Goal: Navigation & Orientation: Find specific page/section

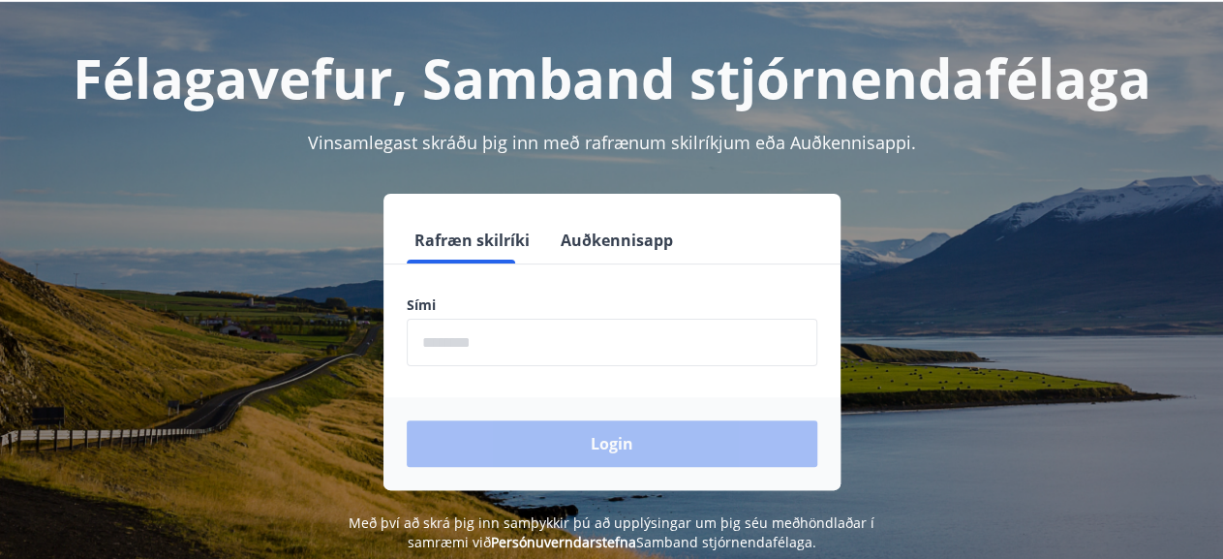
scroll to position [134, 0]
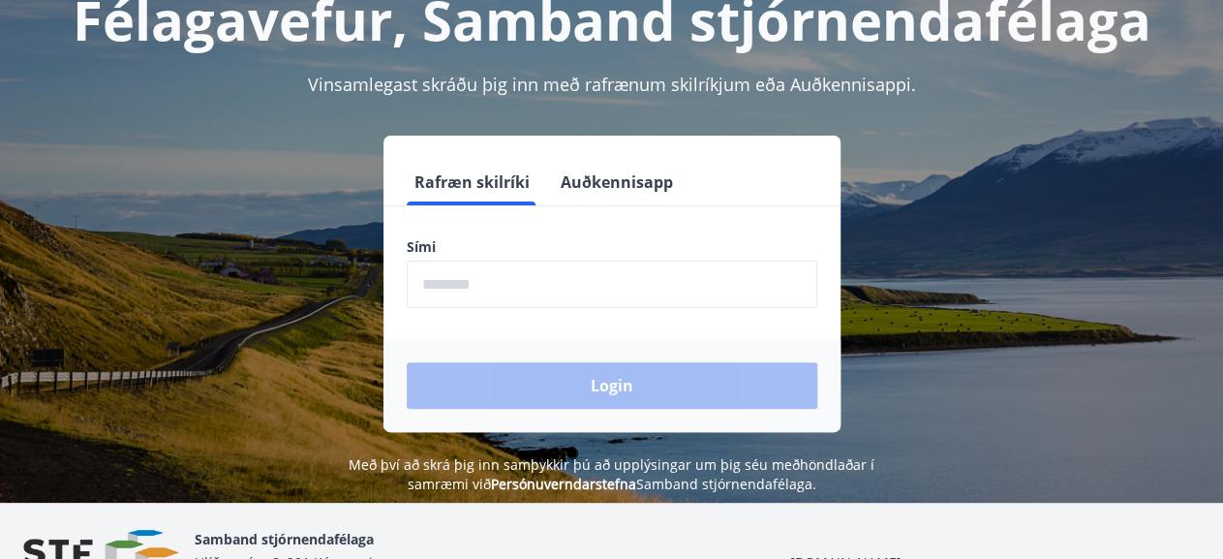
click at [561, 285] on input "phone" at bounding box center [612, 283] width 410 height 47
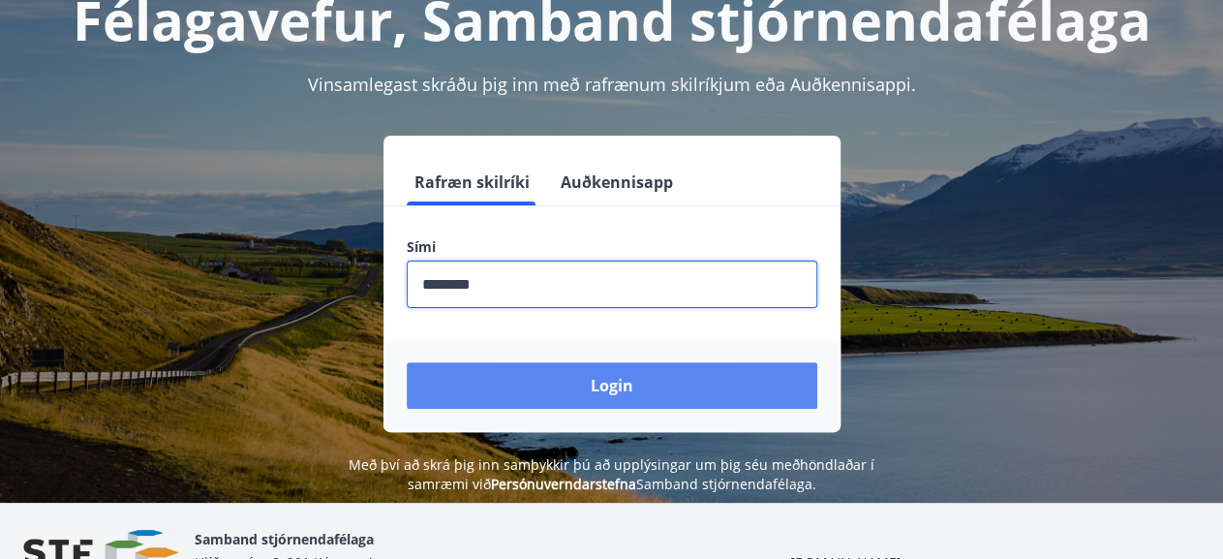
type input "********"
click at [621, 386] on button "Login" at bounding box center [612, 385] width 410 height 46
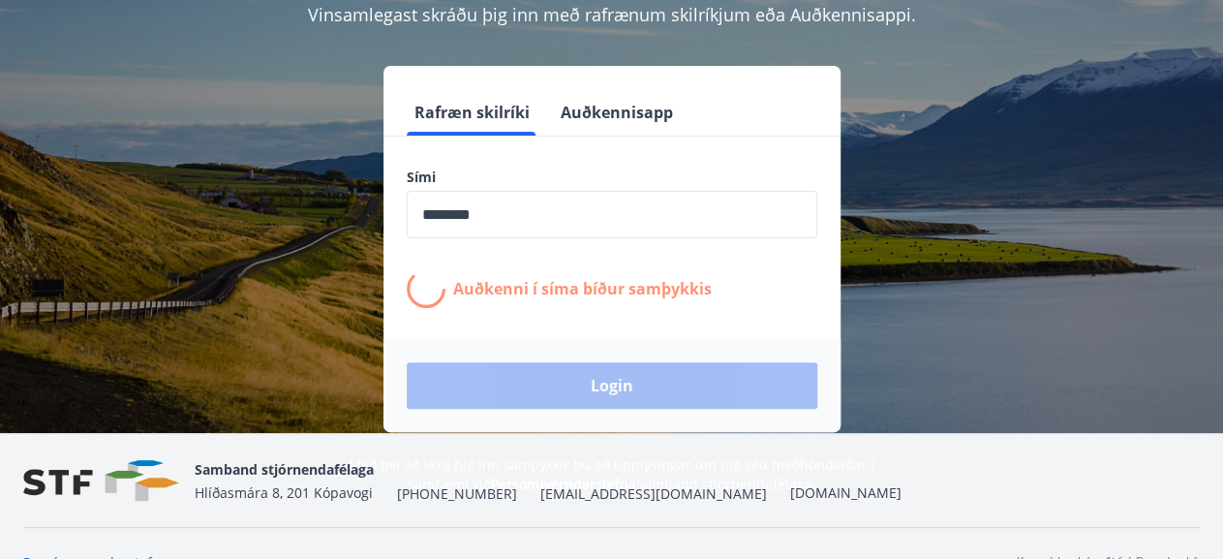
scroll to position [239, 0]
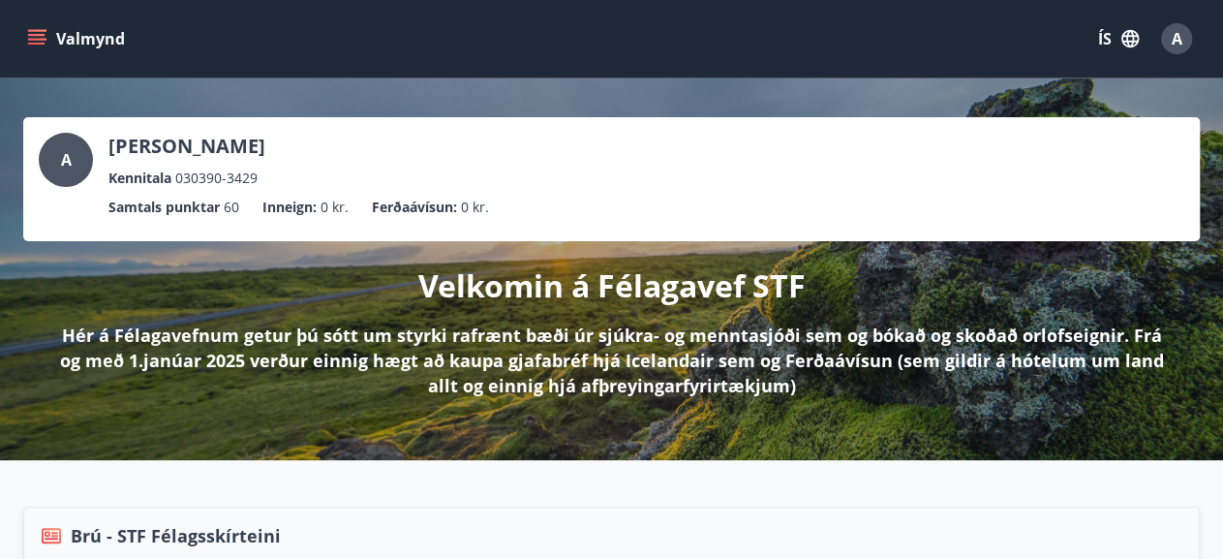
click at [43, 35] on icon "menu" at bounding box center [36, 35] width 17 height 2
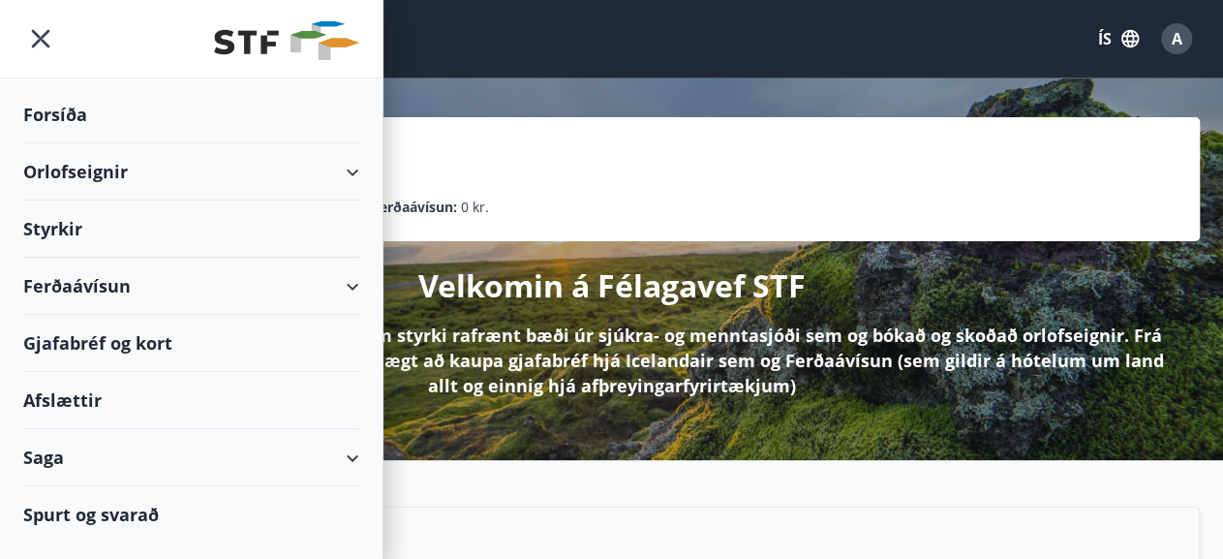
click at [1124, 46] on icon "button" at bounding box center [1129, 38] width 17 height 17
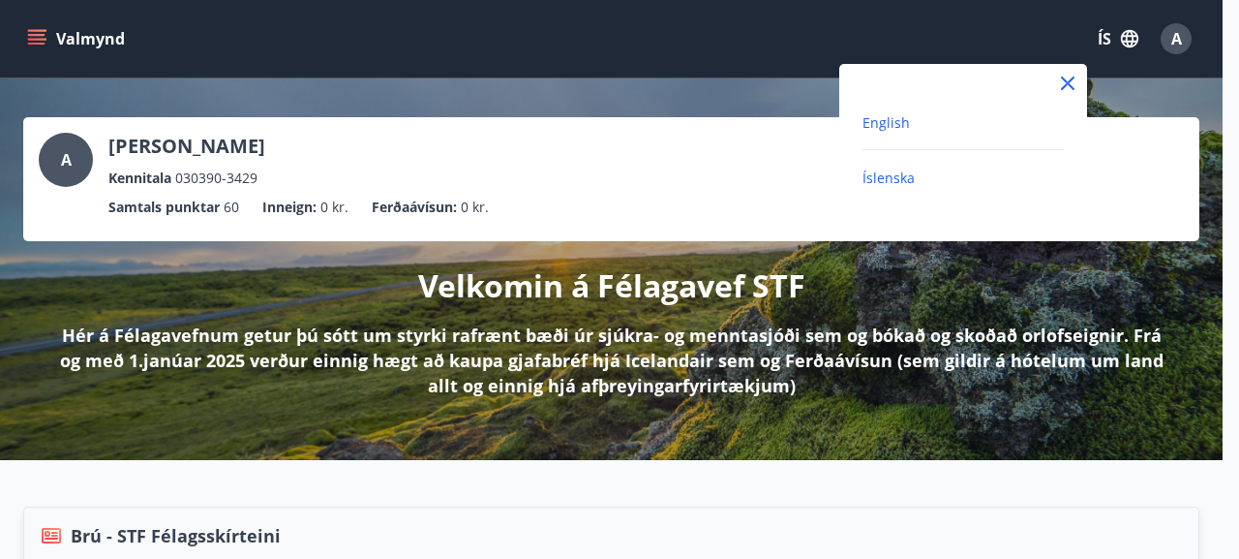
click at [893, 126] on span "English" at bounding box center [886, 122] width 47 height 18
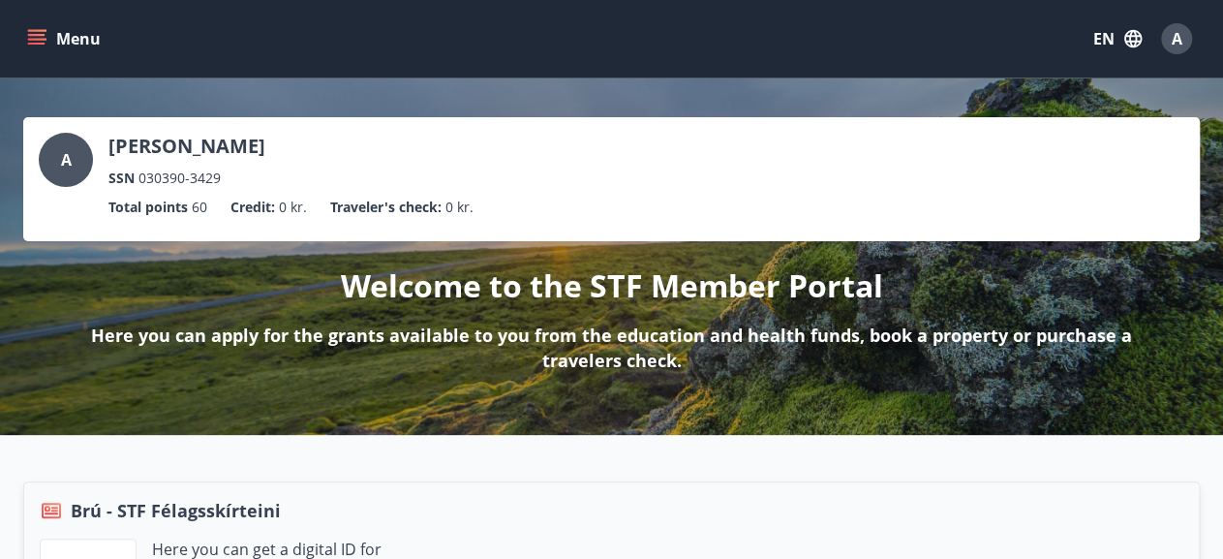
click at [34, 36] on icon "menu" at bounding box center [36, 38] width 19 height 19
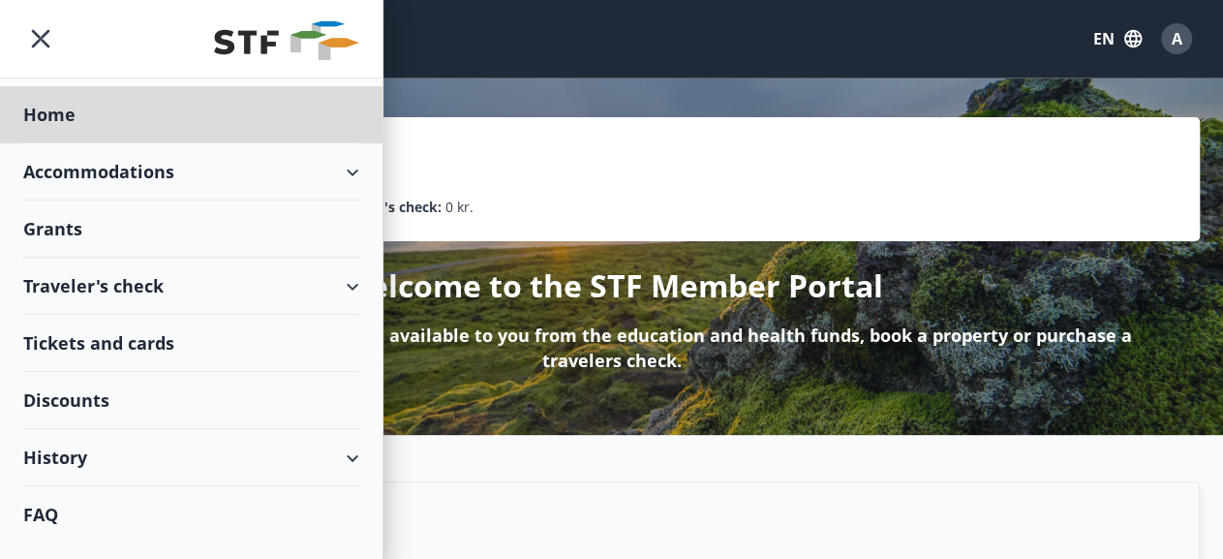
click at [58, 227] on div "Grants" at bounding box center [191, 228] width 336 height 57
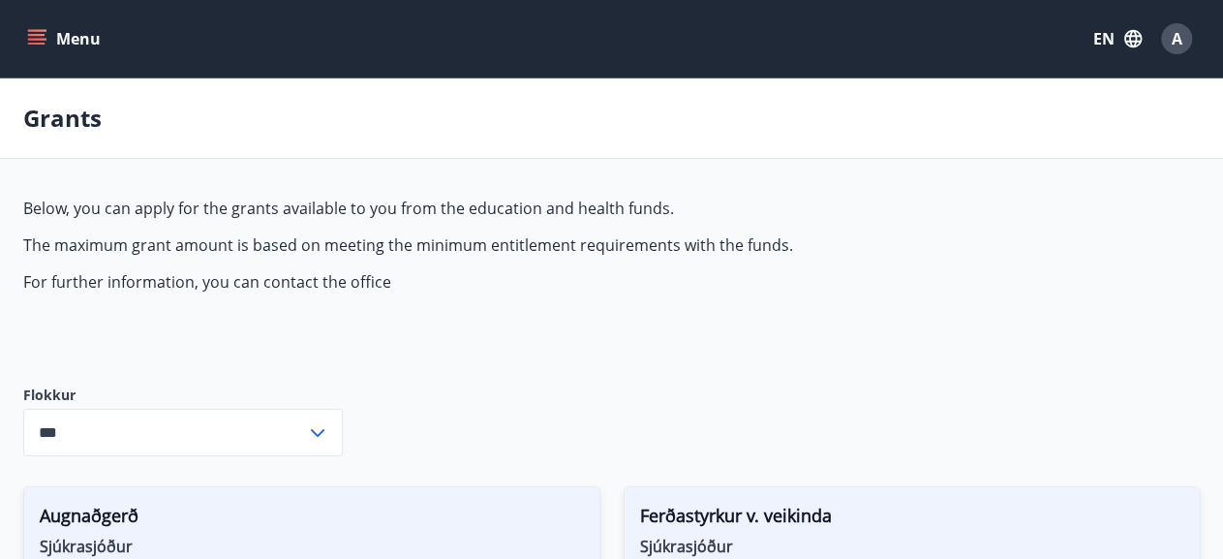
type input "***"
click at [65, 47] on button "Menu" at bounding box center [65, 38] width 85 height 35
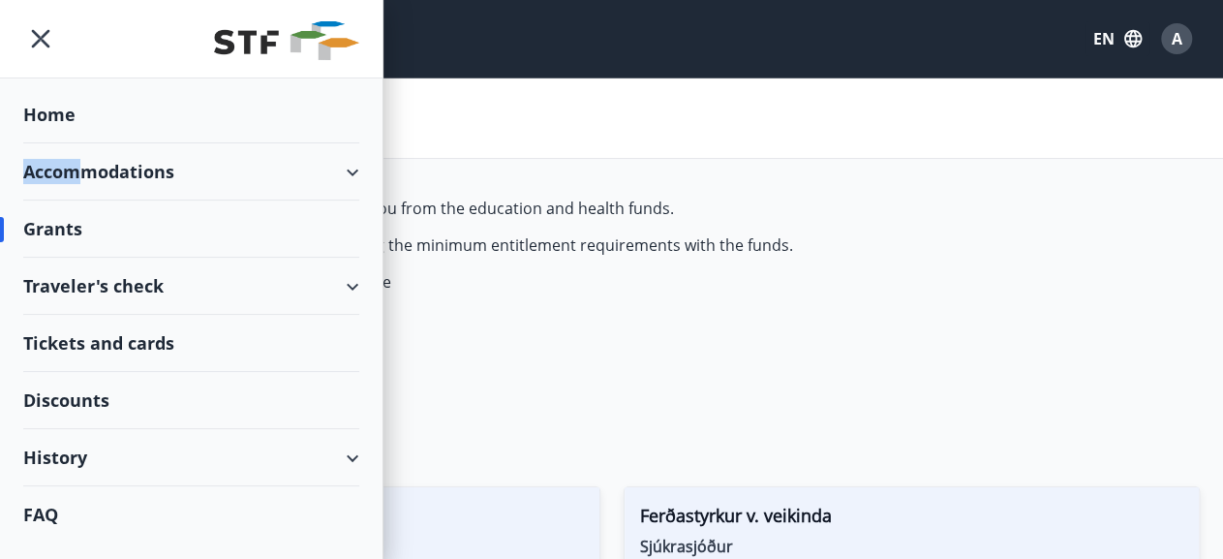
click at [73, 187] on div "Accommodations" at bounding box center [191, 171] width 336 height 57
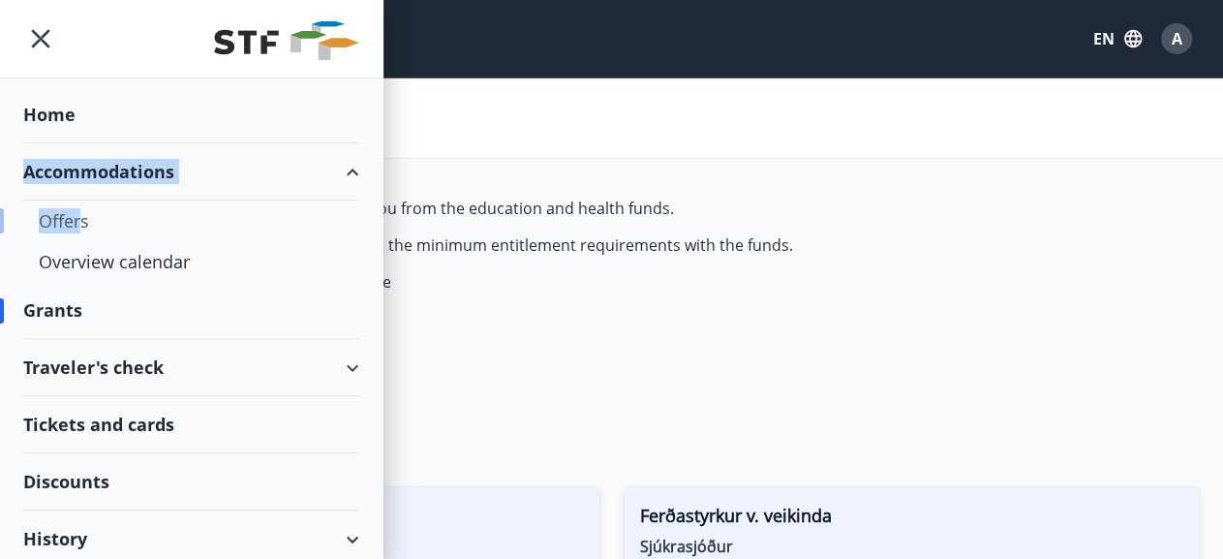
click at [80, 227] on div "Offers" at bounding box center [191, 220] width 305 height 41
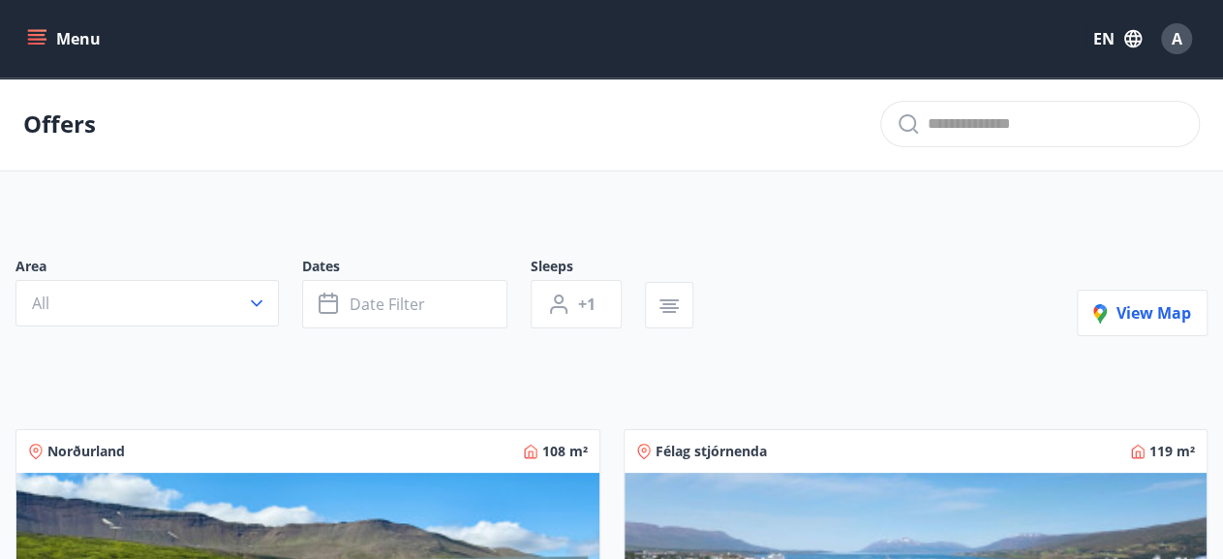
click at [71, 45] on button "Menu" at bounding box center [65, 38] width 85 height 35
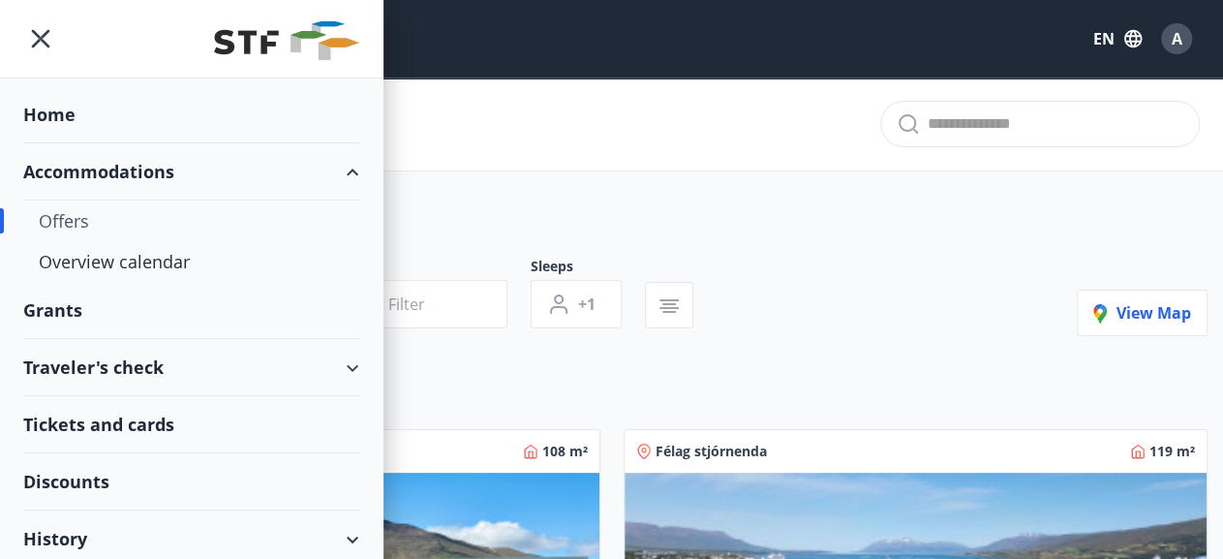
scroll to position [62, 0]
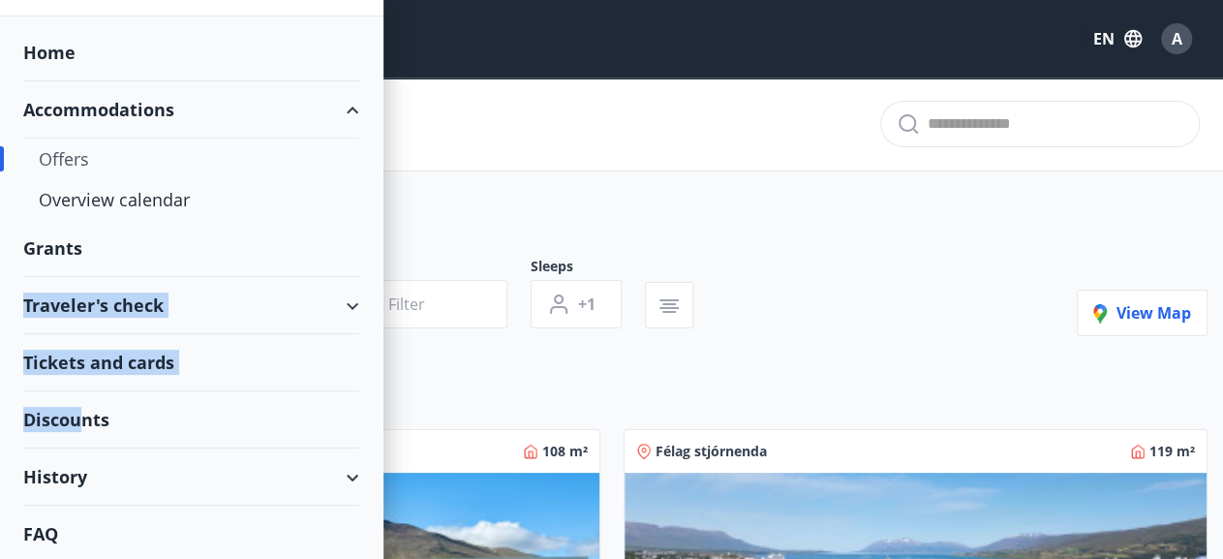
click at [84, 417] on div "Discounts" at bounding box center [191, 419] width 336 height 57
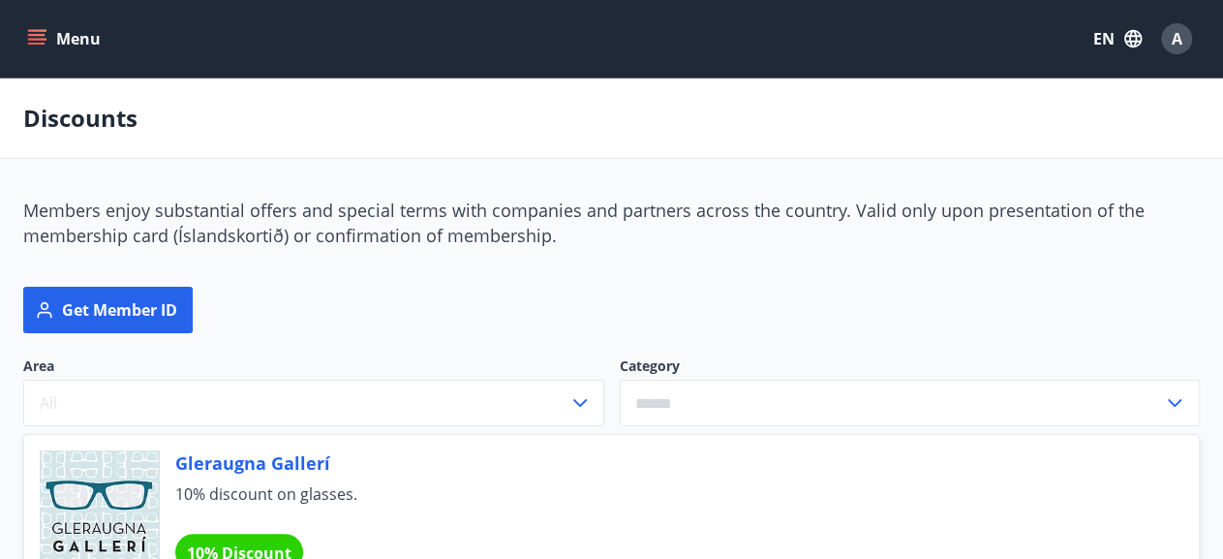
click at [32, 39] on icon "menu" at bounding box center [38, 39] width 21 height 2
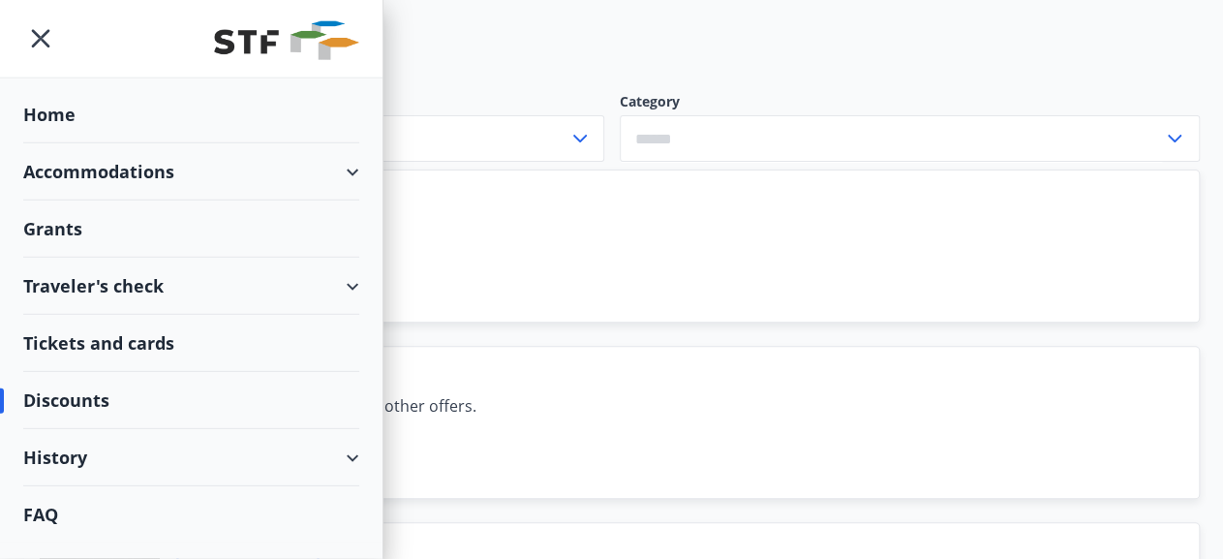
scroll to position [268, 0]
click at [129, 348] on div "Tickets and cards" at bounding box center [191, 343] width 336 height 57
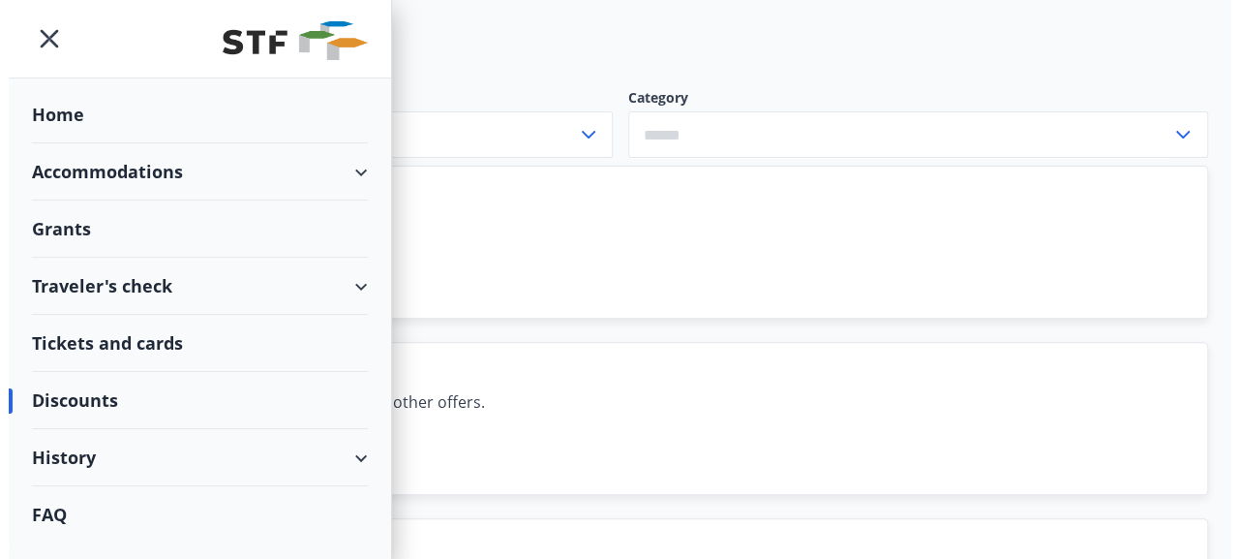
scroll to position [0, 0]
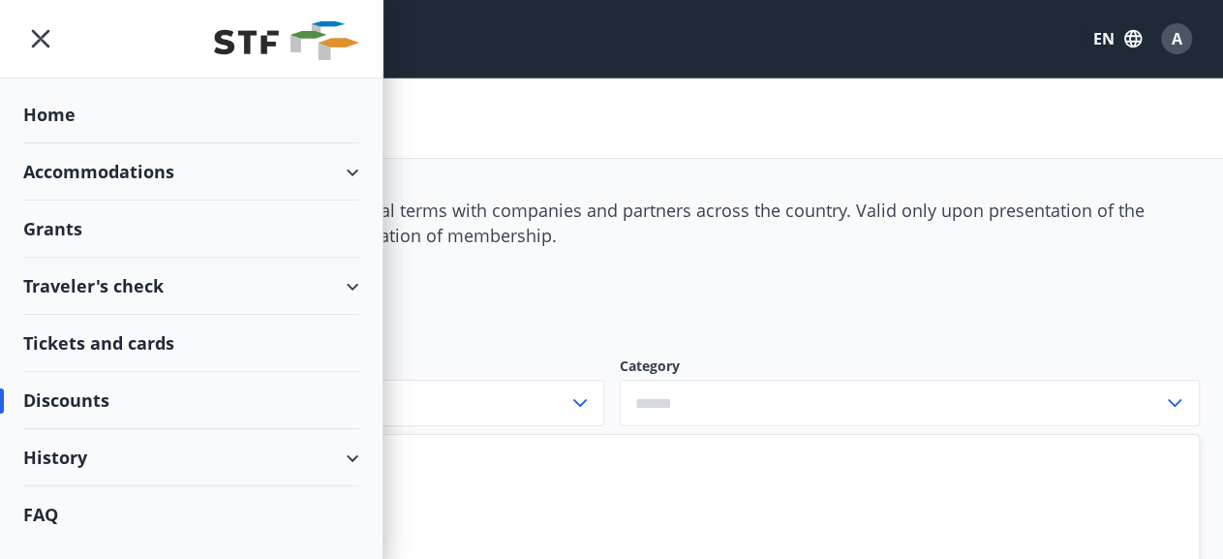
click at [1163, 39] on div "A" at bounding box center [1176, 38] width 31 height 31
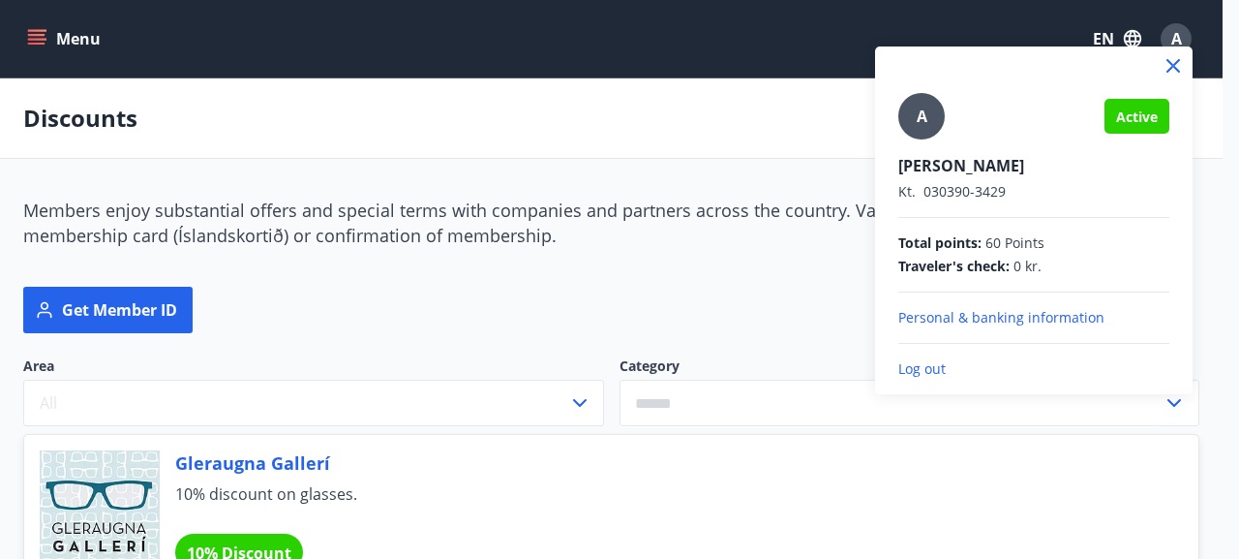
click at [931, 370] on p "Log out" at bounding box center [1033, 368] width 271 height 19
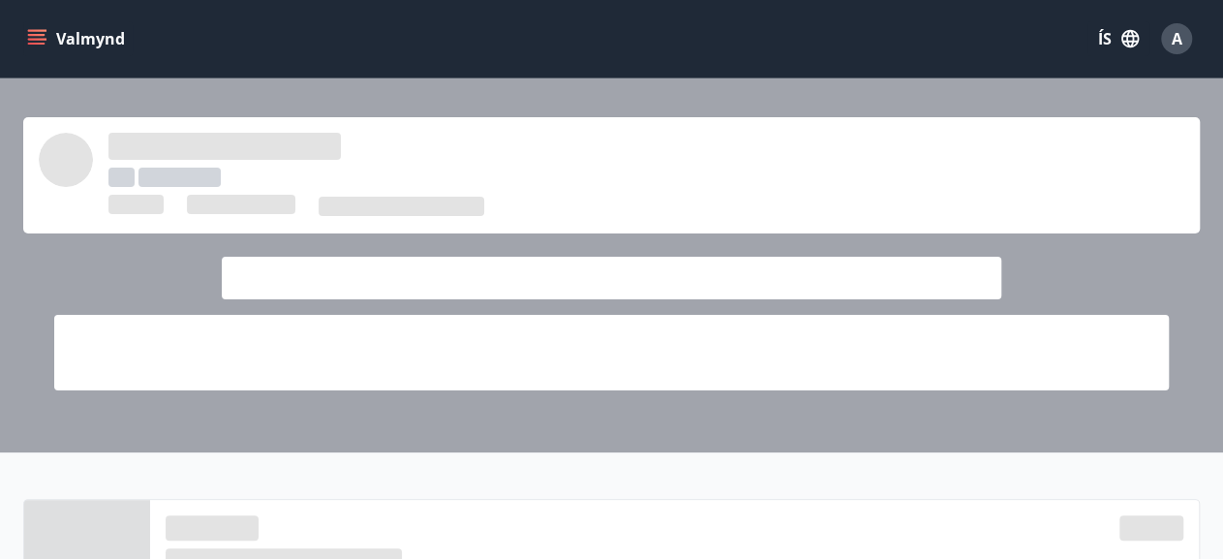
click at [55, 45] on button "Valmynd" at bounding box center [77, 38] width 109 height 35
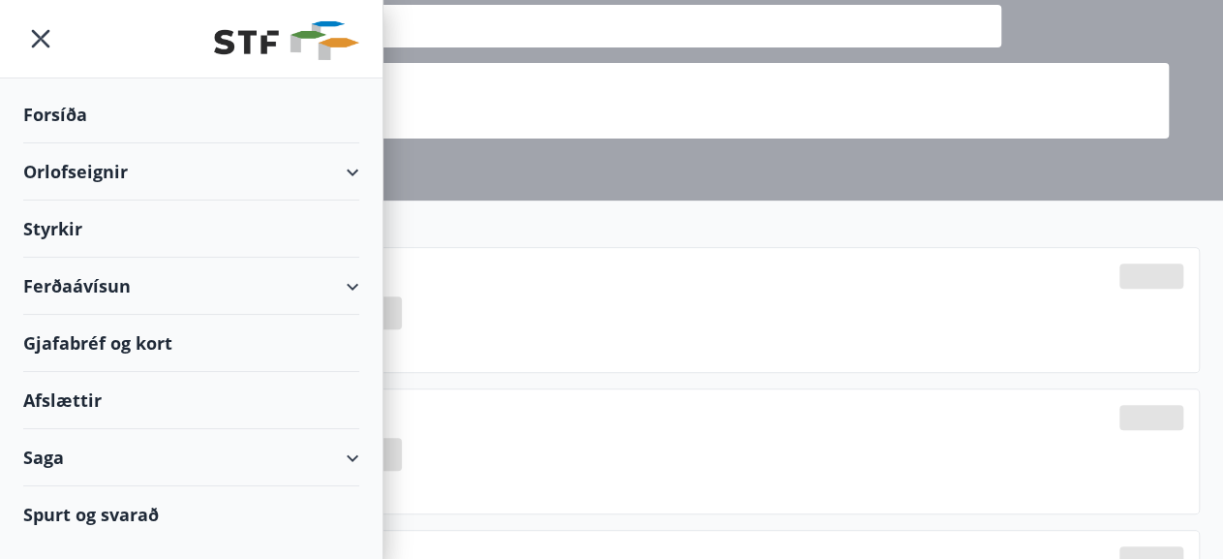
scroll to position [268, 0]
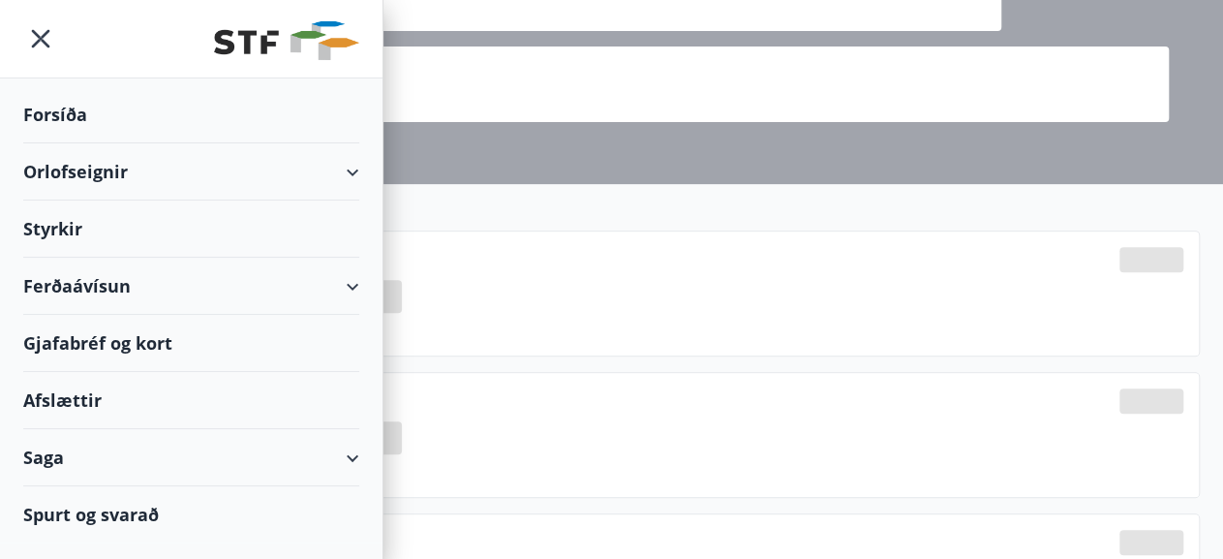
click at [80, 104] on div "Forsíða" at bounding box center [191, 114] width 336 height 57
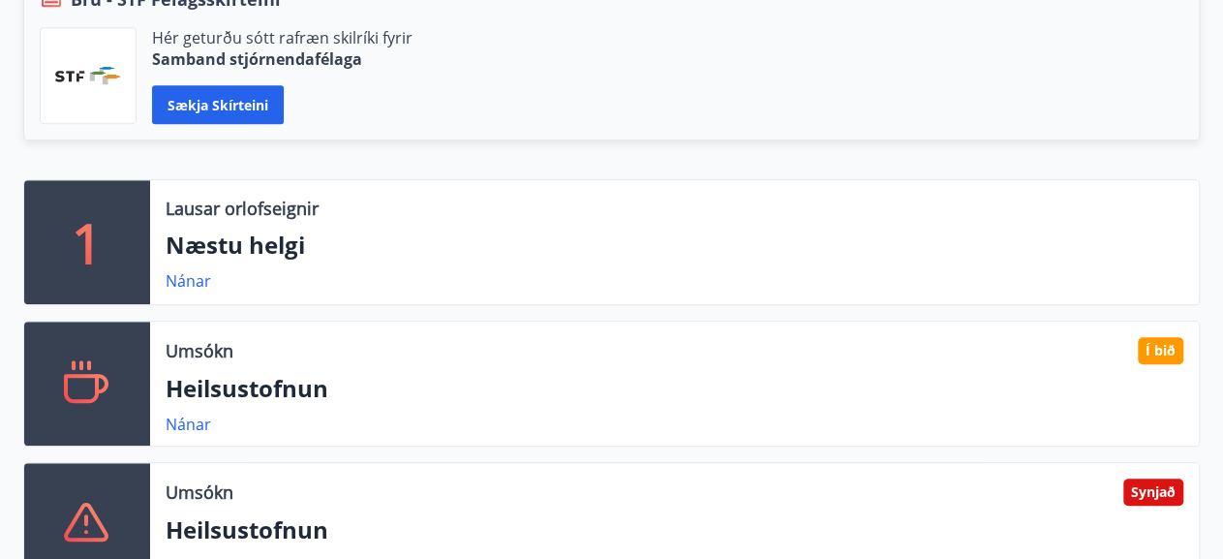
scroll to position [671, 0]
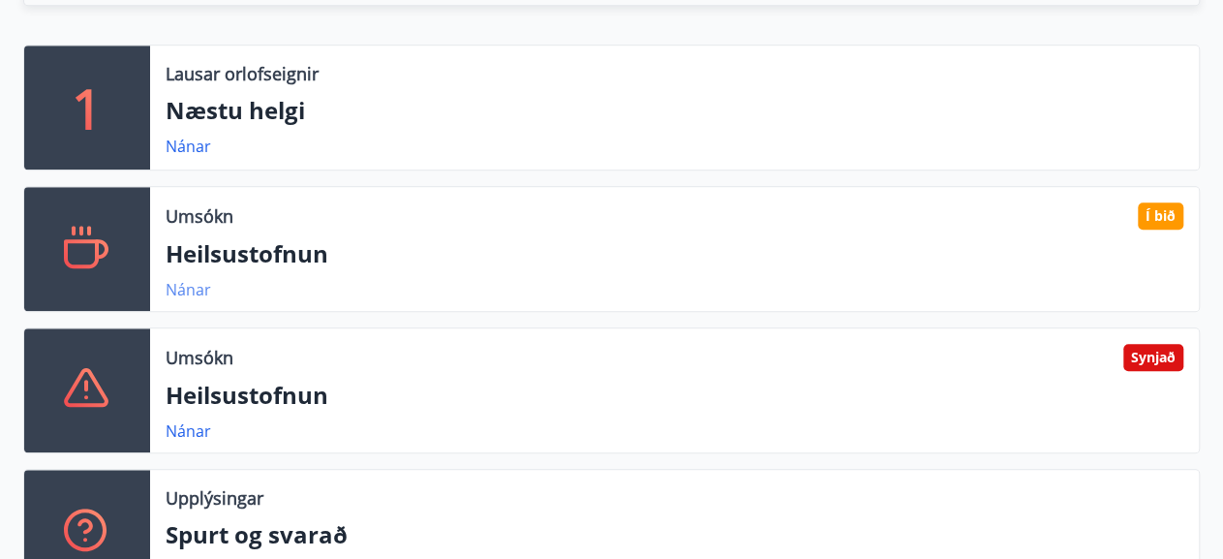
click at [192, 291] on link "Nánar" at bounding box center [189, 289] width 46 height 21
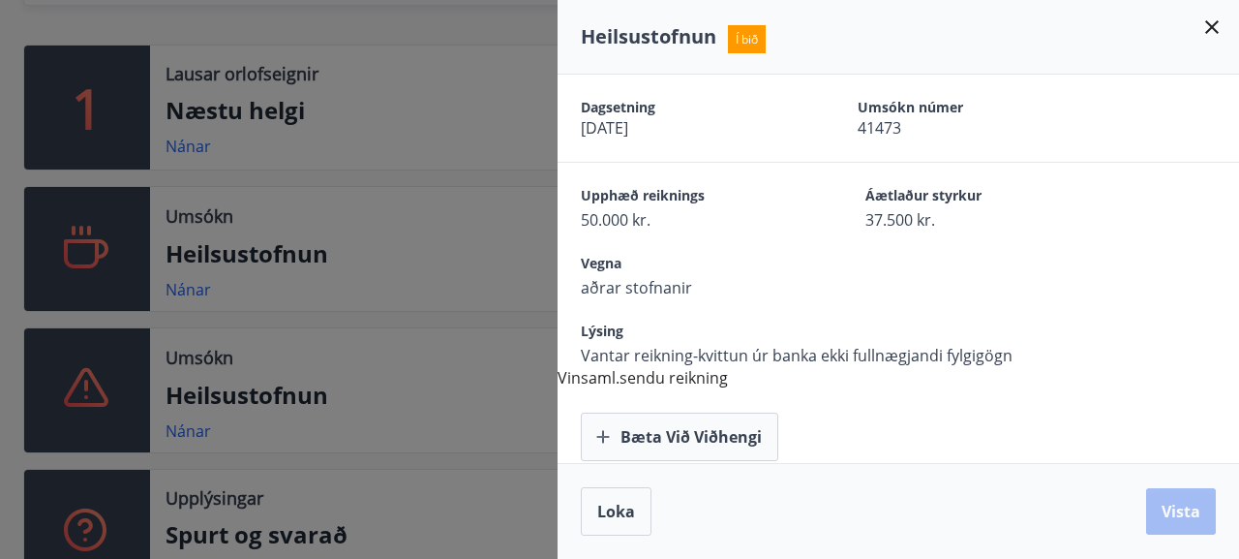
click at [1221, 22] on icon at bounding box center [1212, 26] width 23 height 23
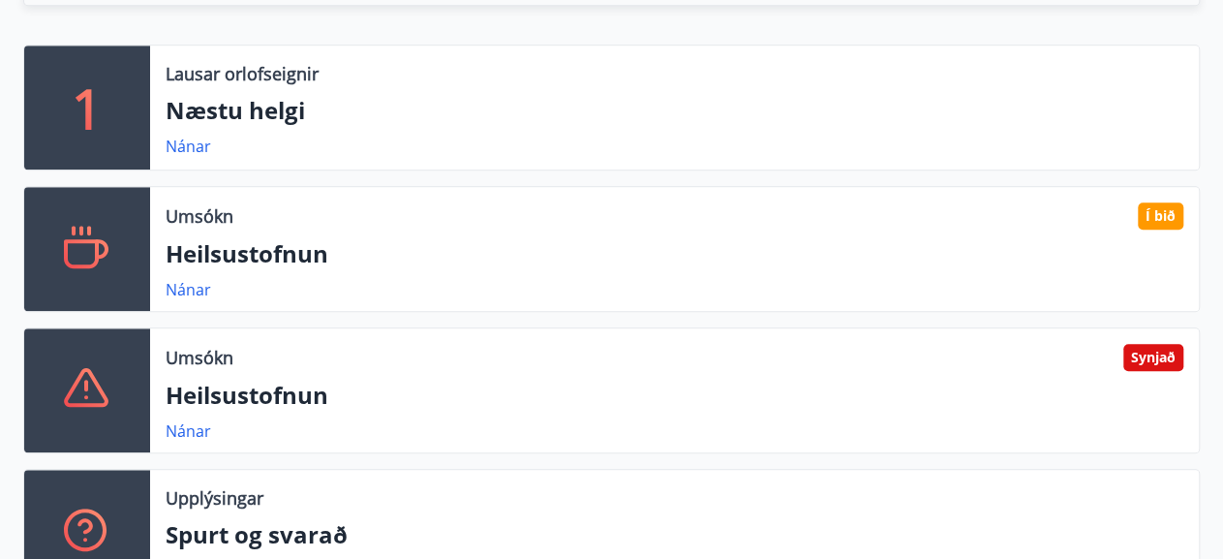
click at [190, 441] on div "Umsókn Synjað Heilsustofnun Nánar" at bounding box center [674, 390] width 1049 height 124
click at [191, 437] on link "Nánar" at bounding box center [189, 430] width 46 height 21
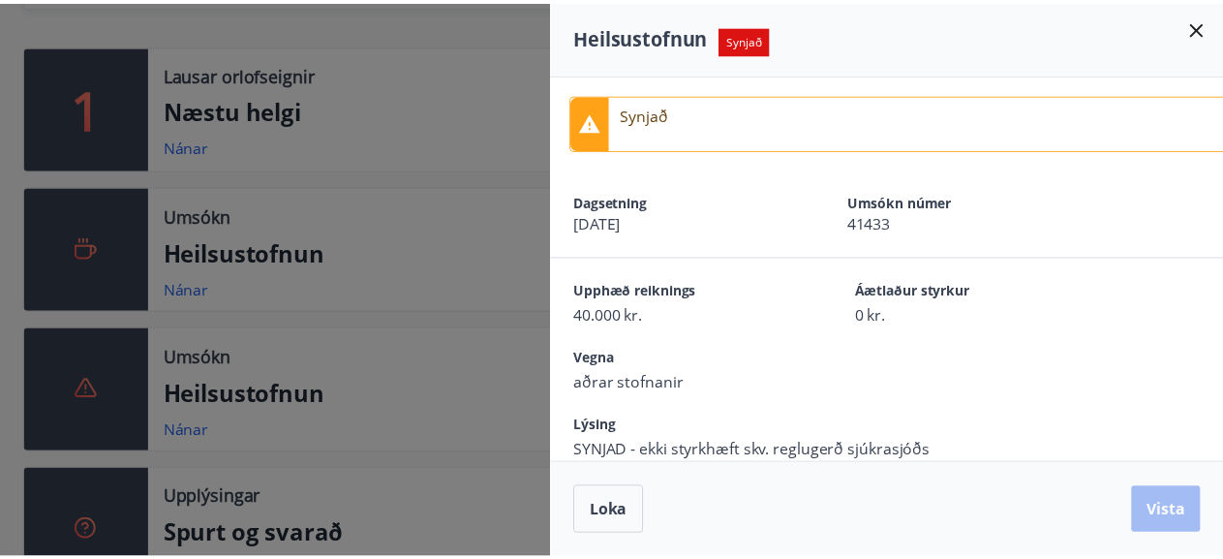
scroll to position [37, 0]
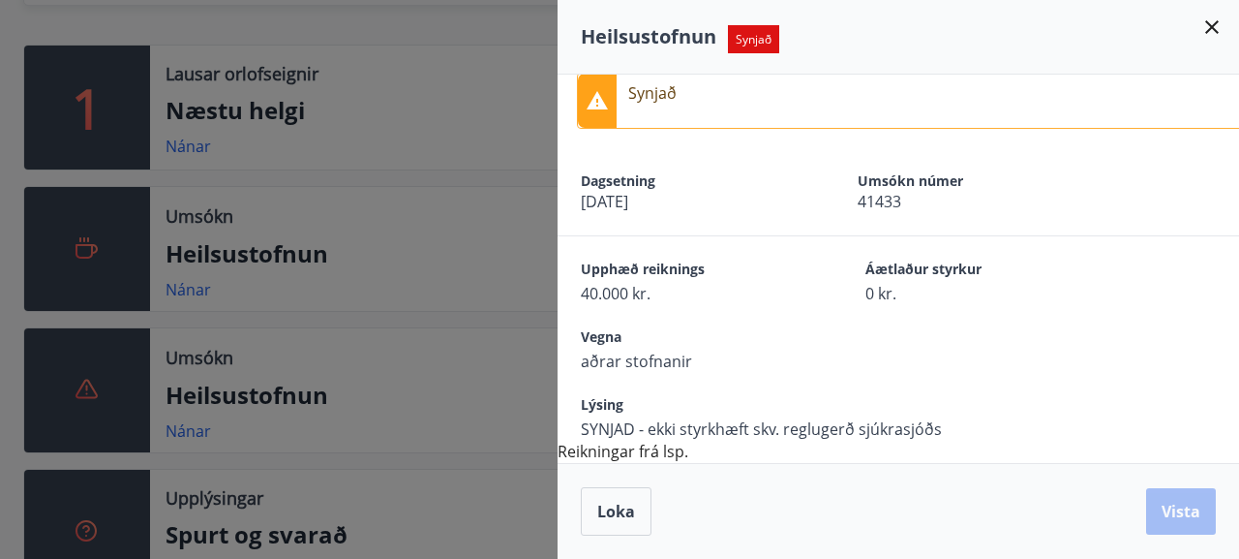
click at [1202, 18] on icon at bounding box center [1212, 26] width 23 height 23
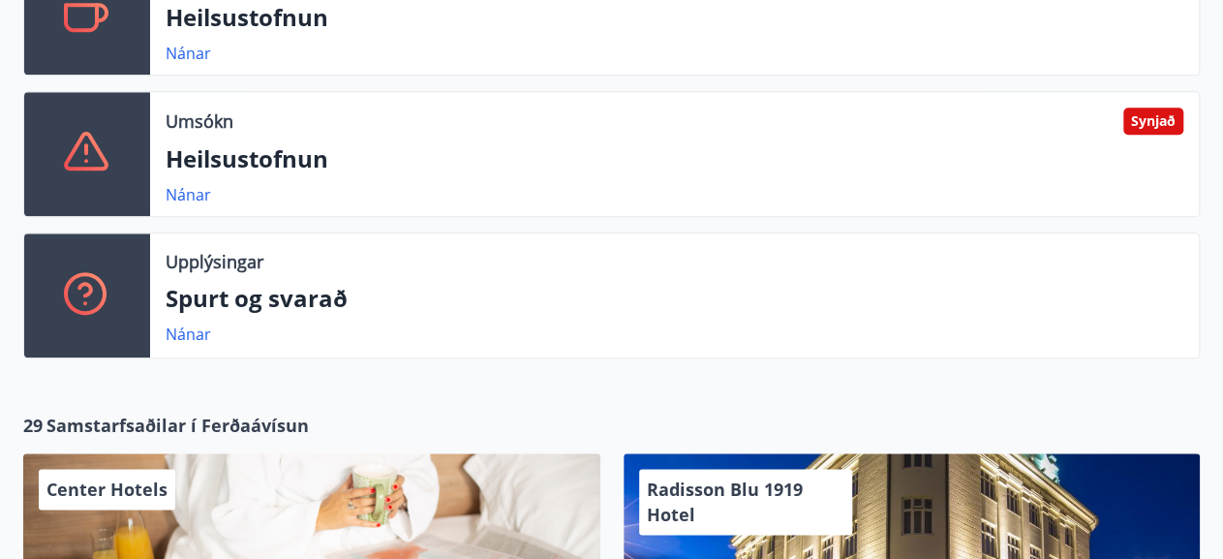
scroll to position [939, 0]
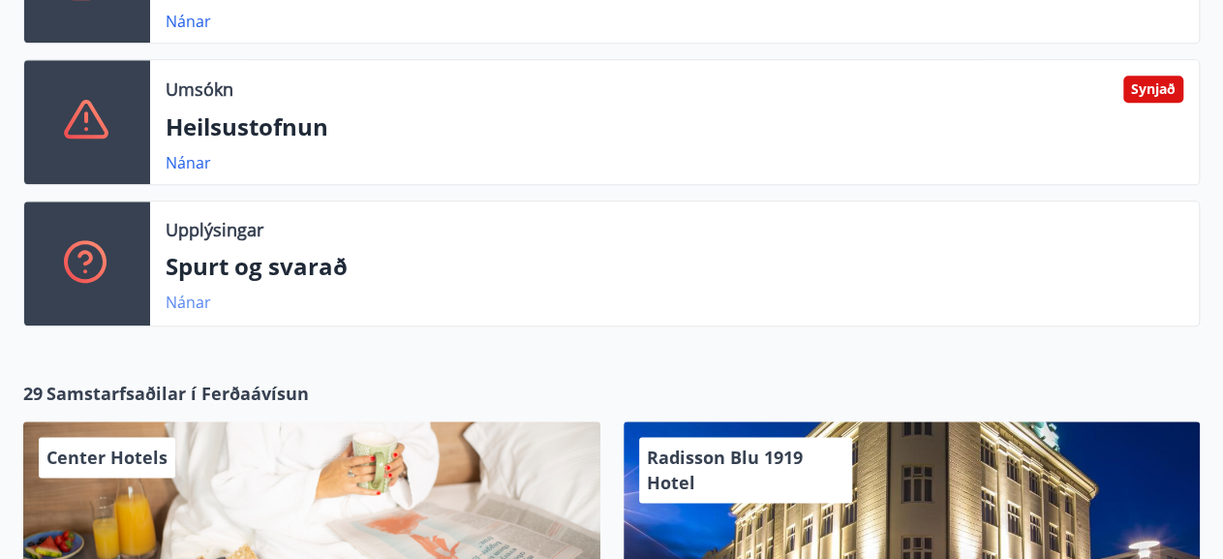
click at [179, 305] on link "Nánar" at bounding box center [189, 301] width 46 height 21
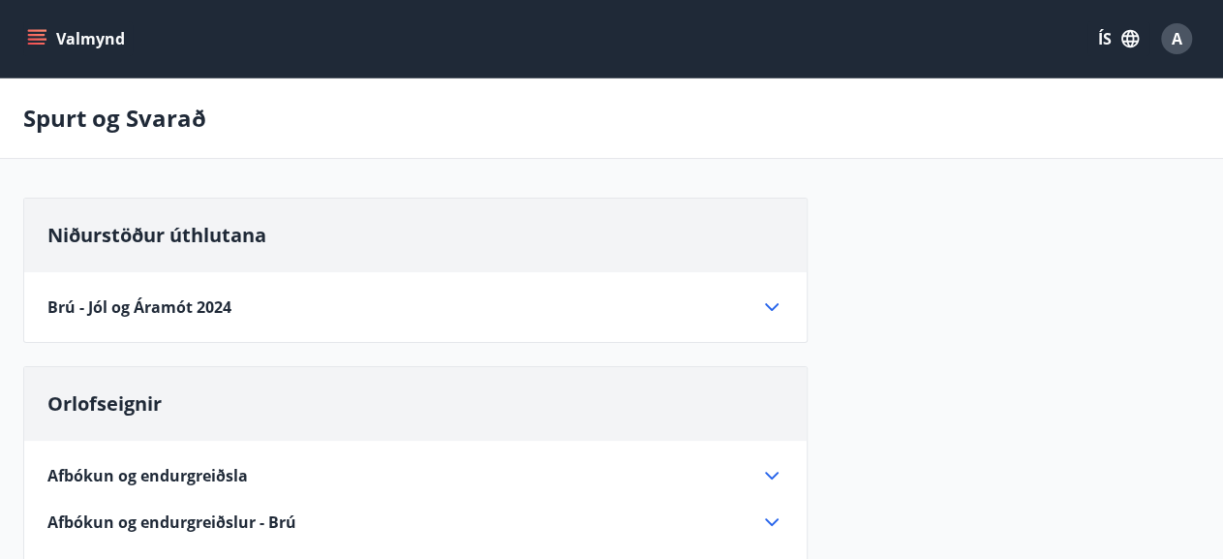
click at [1165, 33] on div "A" at bounding box center [1176, 38] width 31 height 31
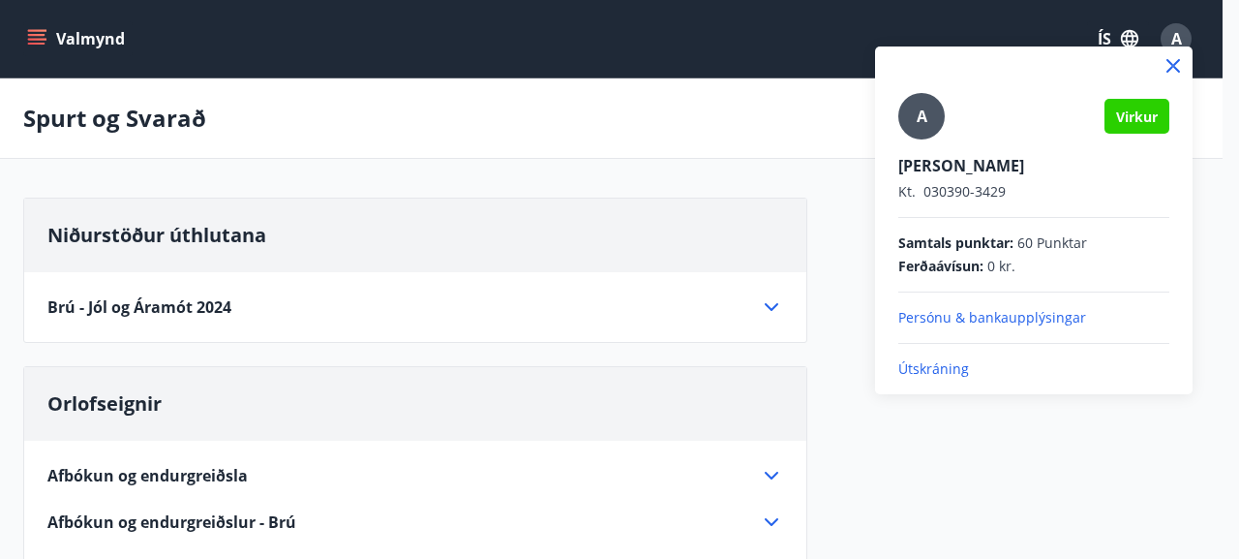
click at [934, 363] on p "Útskráning" at bounding box center [1033, 368] width 271 height 19
